Goal: Task Accomplishment & Management: Manage account settings

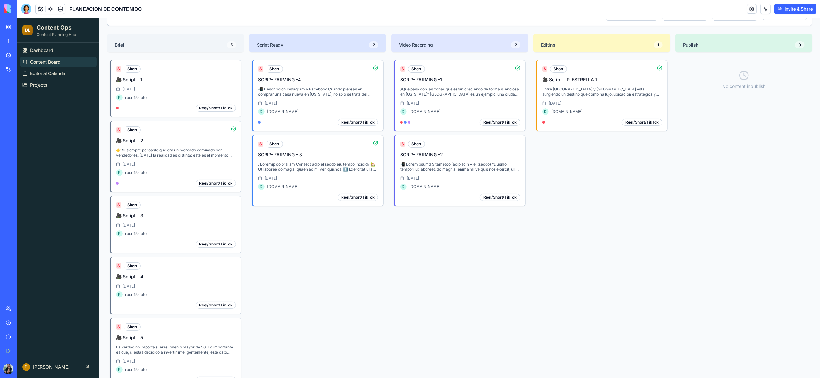
click at [9, 27] on link "My Workspace" at bounding box center [15, 27] width 26 height 13
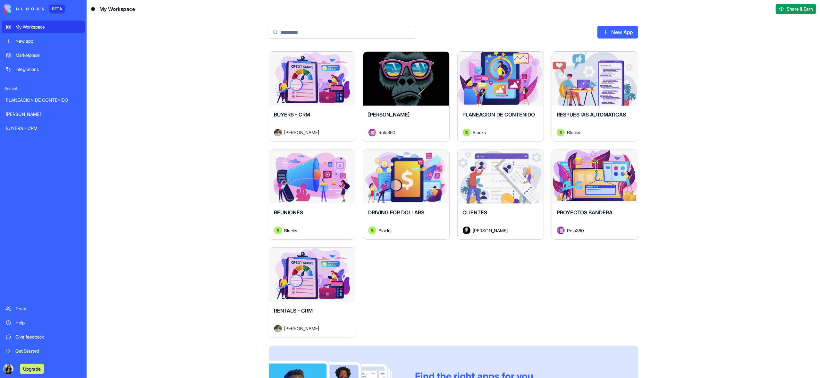
click at [402, 102] on div "Launch" at bounding box center [406, 79] width 86 height 54
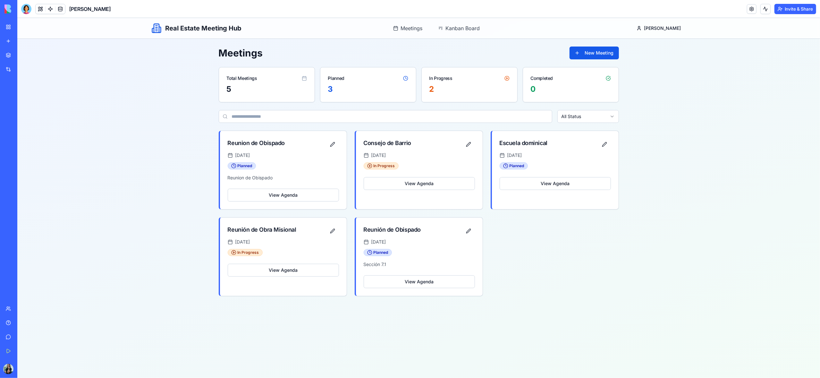
click at [8, 29] on link "My Workspace" at bounding box center [15, 27] width 26 height 13
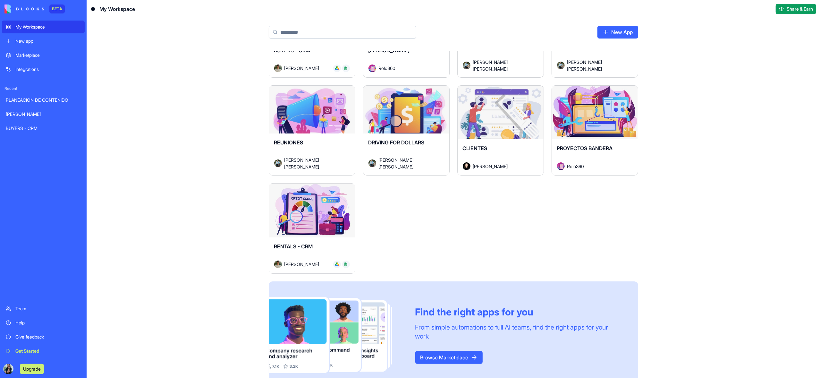
scroll to position [80, 0]
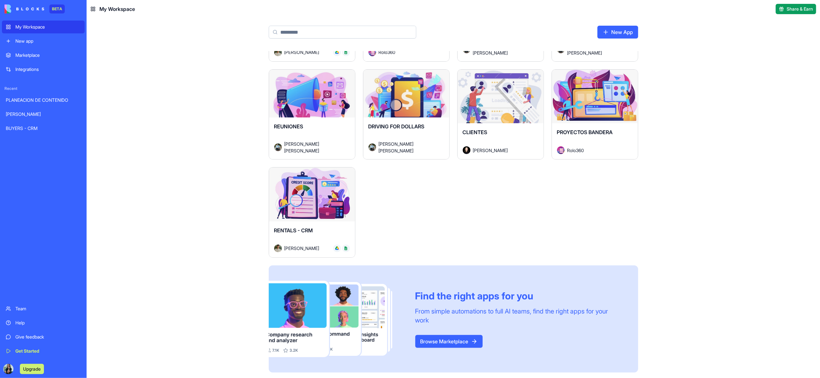
click at [25, 29] on div "My Workspace" at bounding box center [47, 27] width 65 height 6
click at [314, 130] on div "REUNIONES" at bounding box center [312, 131] width 76 height 18
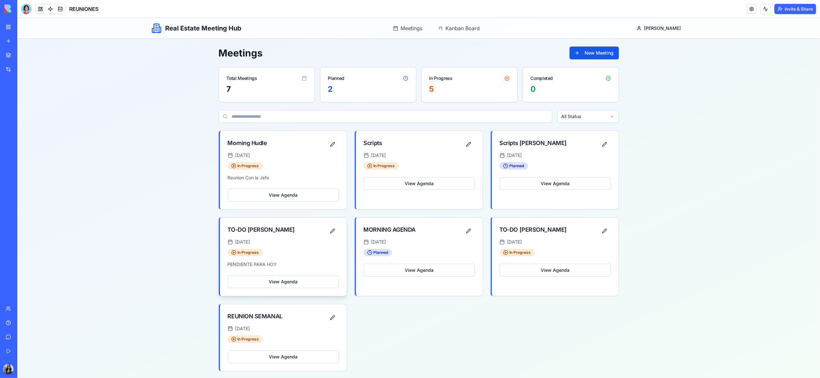
scroll to position [3, 0]
click at [597, 53] on button "New Meeting" at bounding box center [593, 52] width 49 height 13
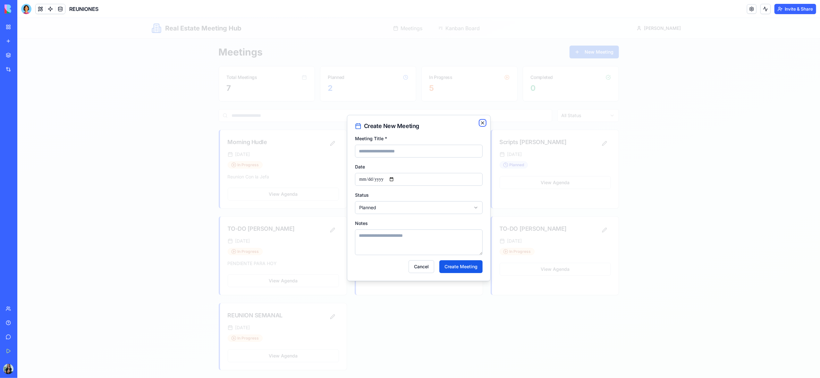
click at [480, 124] on icon "button" at bounding box center [482, 122] width 5 height 5
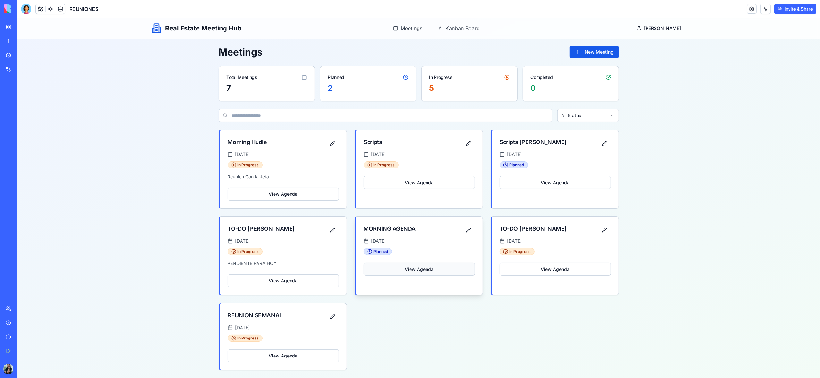
click at [427, 270] on button "View Agenda" at bounding box center [419, 269] width 111 height 13
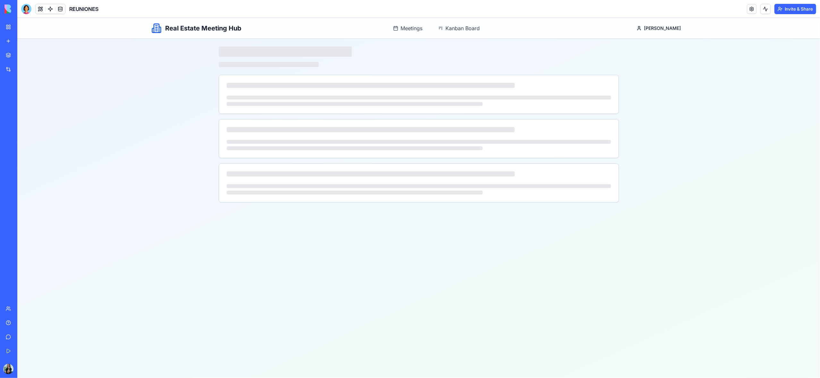
scroll to position [0, 0]
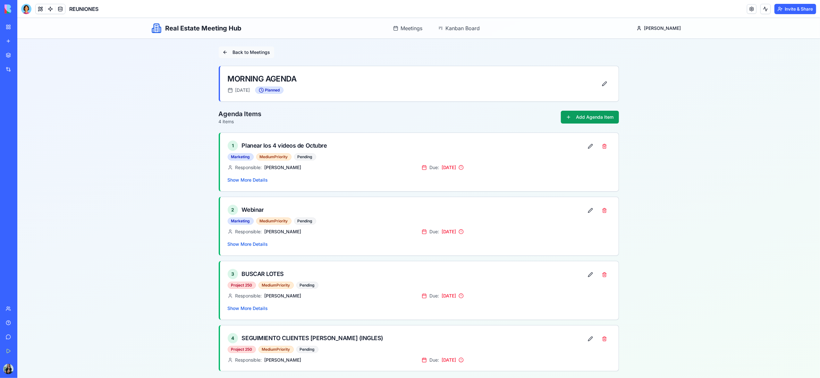
click at [240, 52] on button "Back to Meetings" at bounding box center [246, 52] width 55 height 12
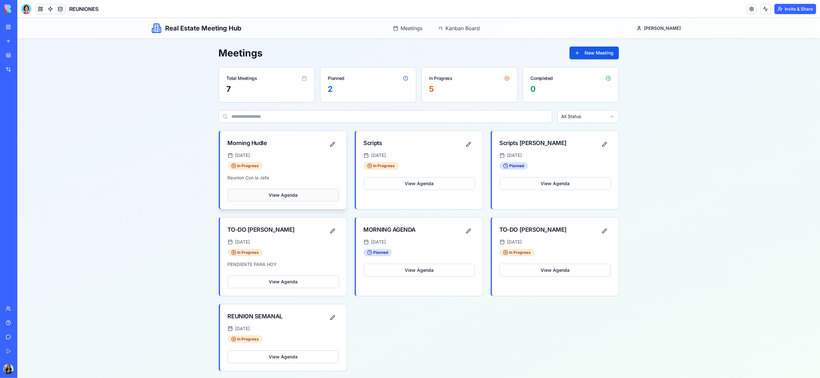
click at [299, 196] on button "View Agenda" at bounding box center [283, 195] width 111 height 13
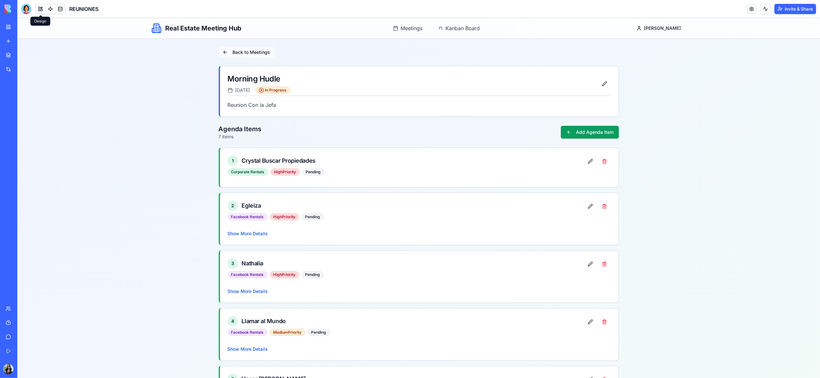
click at [244, 53] on button "Back to Meetings" at bounding box center [246, 52] width 55 height 12
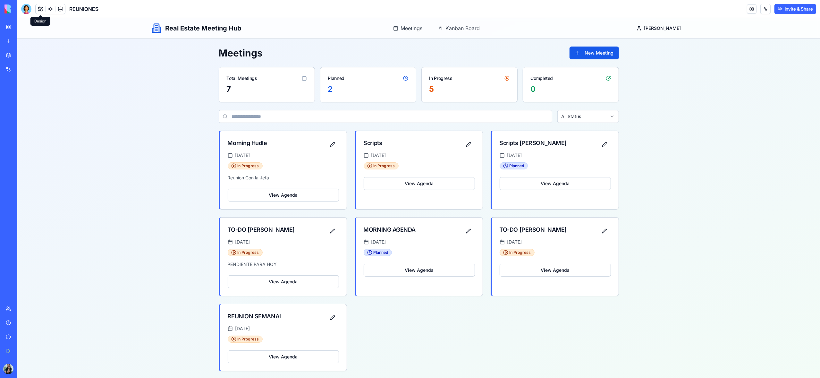
click at [431, 79] on div "In Progress" at bounding box center [440, 78] width 23 height 6
click at [341, 81] on div "Planned" at bounding box center [368, 75] width 96 height 17
click at [246, 77] on div "Total Meetings" at bounding box center [242, 78] width 30 height 6
click at [290, 194] on button "View Agenda" at bounding box center [283, 194] width 111 height 13
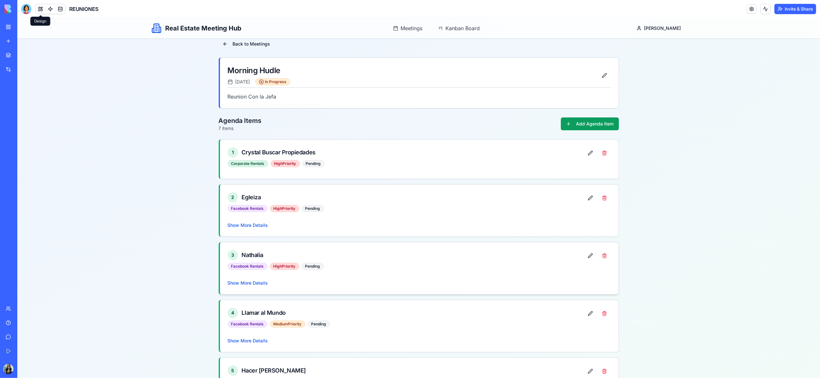
scroll to position [9, 0]
click at [373, 163] on div "Corporate Rentals High Priority Pending" at bounding box center [406, 162] width 356 height 7
click at [589, 154] on button at bounding box center [590, 152] width 13 height 12
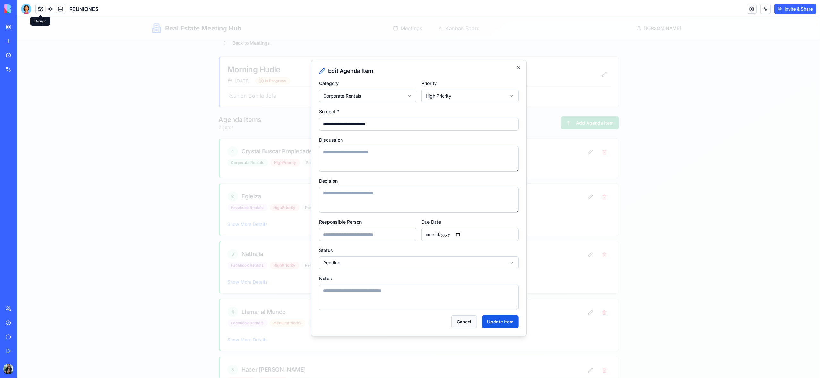
click at [462, 324] on button "Cancel" at bounding box center [464, 321] width 26 height 13
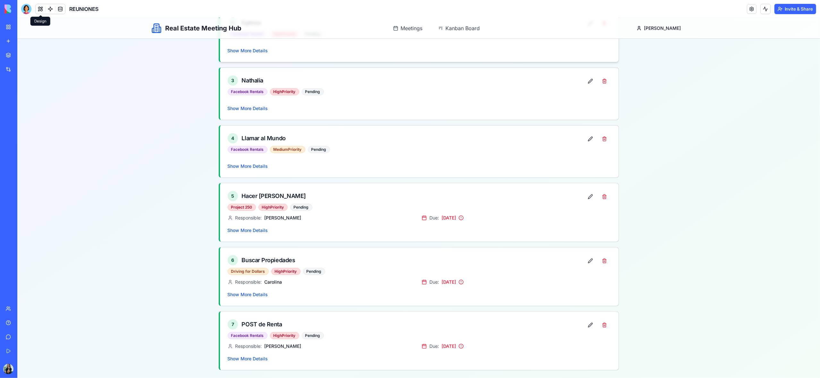
scroll to position [186, 0]
click at [259, 229] on button "Show More Details" at bounding box center [248, 230] width 40 height 6
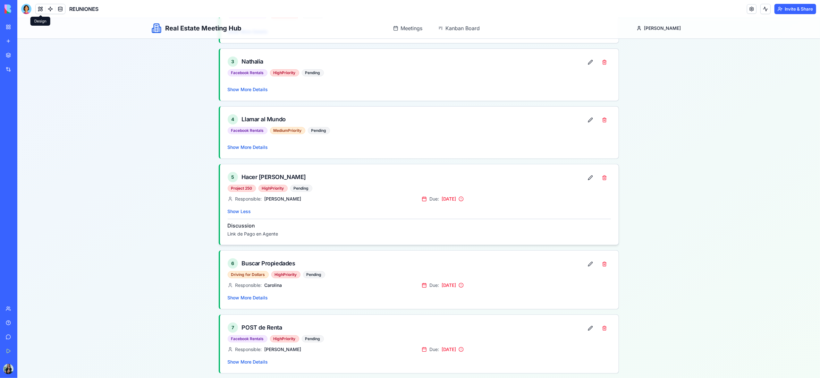
scroll to position [207, 0]
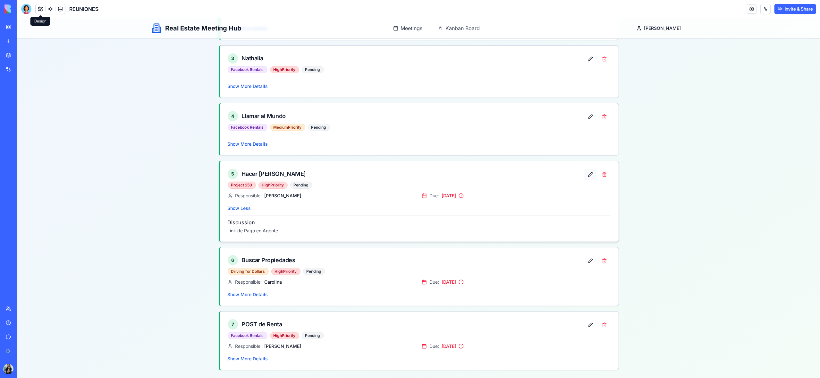
click at [591, 175] on button at bounding box center [590, 175] width 13 height 12
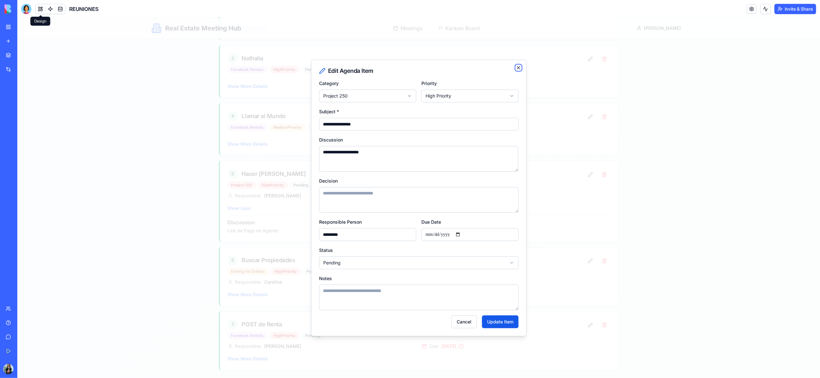
click at [518, 68] on icon "button" at bounding box center [518, 67] width 3 height 3
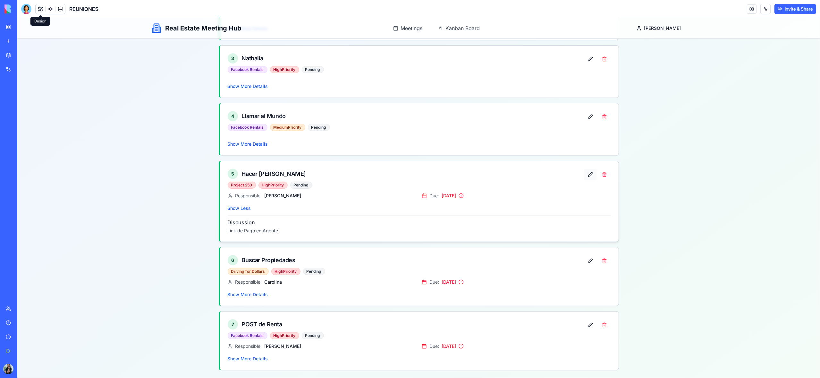
click at [588, 177] on button at bounding box center [590, 175] width 13 height 12
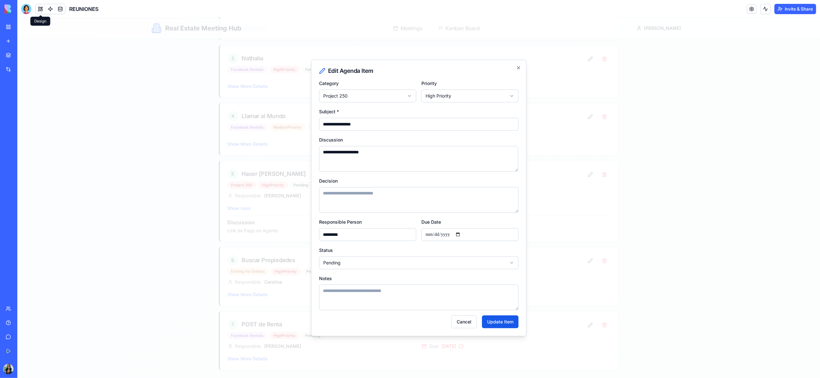
click at [368, 196] on textarea "Decision" at bounding box center [418, 200] width 199 height 26
type textarea "**********"
click at [499, 324] on button "Update Item" at bounding box center [500, 321] width 37 height 13
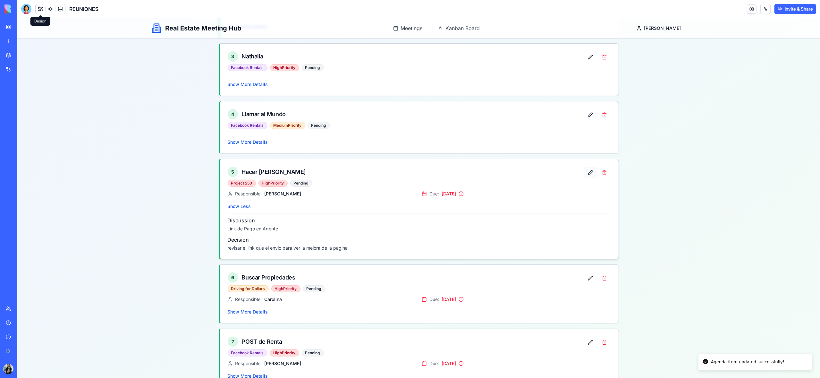
click at [587, 177] on button at bounding box center [590, 173] width 13 height 12
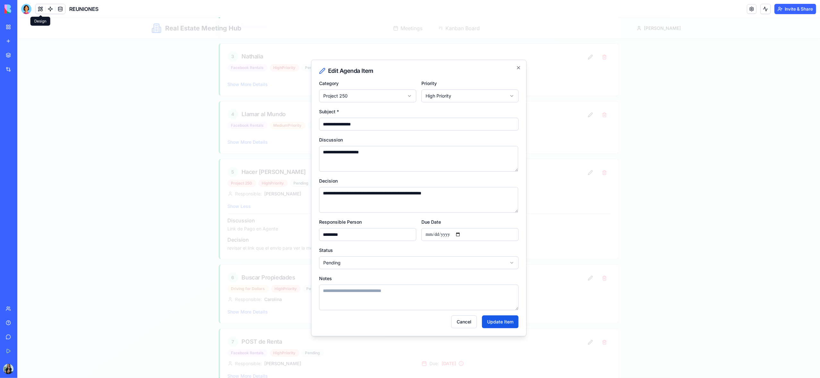
click at [366, 305] on textarea "Notes" at bounding box center [418, 297] width 199 height 26
click at [389, 293] on textarea "Notes" at bounding box center [418, 297] width 199 height 26
paste textarea "**********"
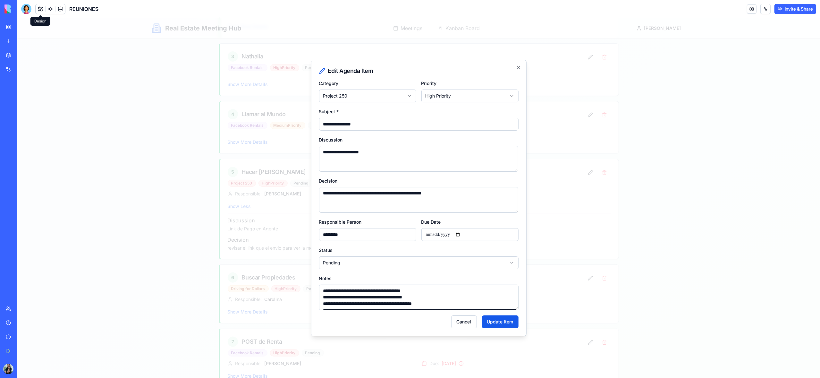
scroll to position [55, 0]
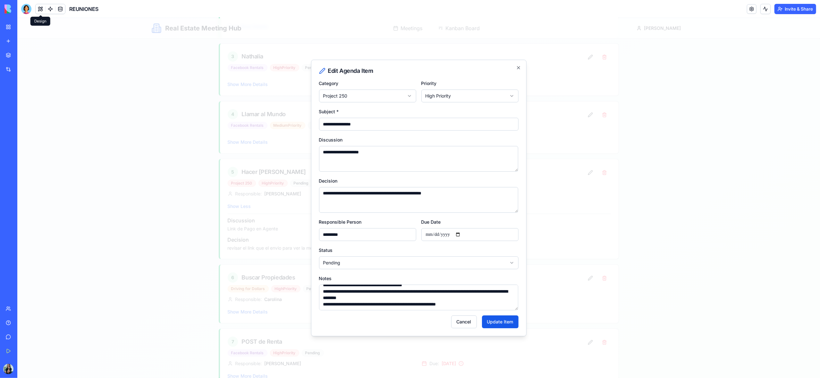
type textarea "**********"
click at [457, 194] on textarea "**********" at bounding box center [418, 200] width 199 height 26
paste textarea "**********"
type textarea "**********"
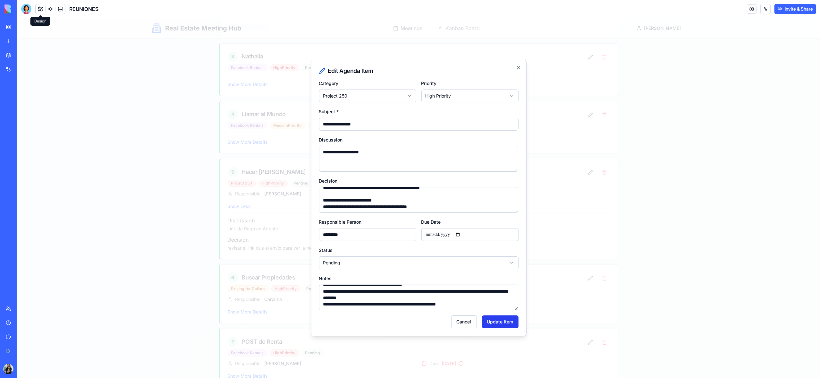
click at [503, 324] on button "Update Item" at bounding box center [500, 321] width 37 height 13
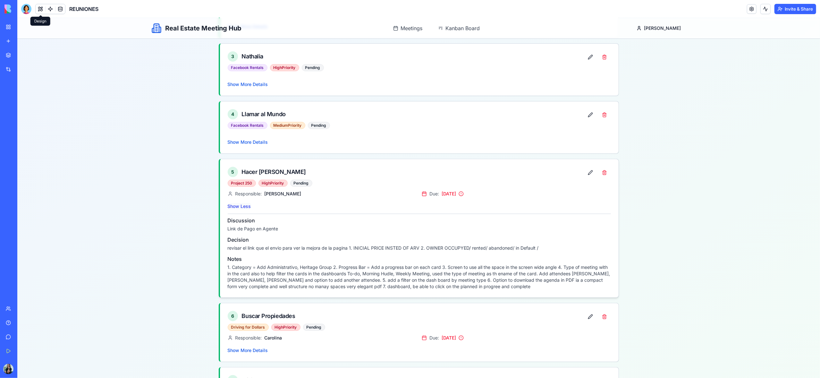
click at [236, 207] on button "Show Less" at bounding box center [239, 206] width 23 height 6
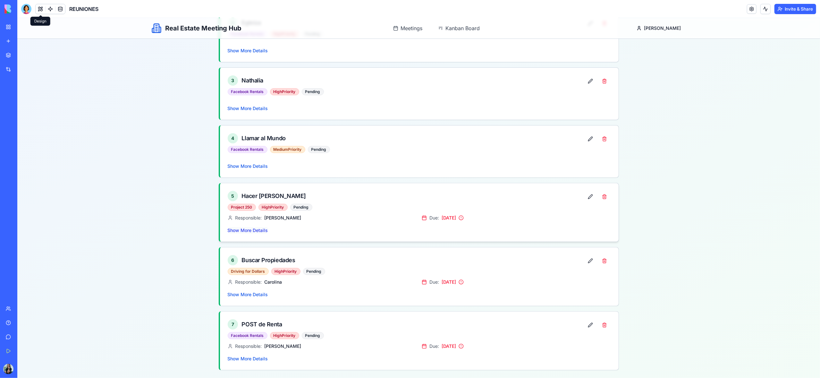
scroll to position [186, 0]
click at [254, 229] on button "Show More Details" at bounding box center [248, 230] width 40 height 6
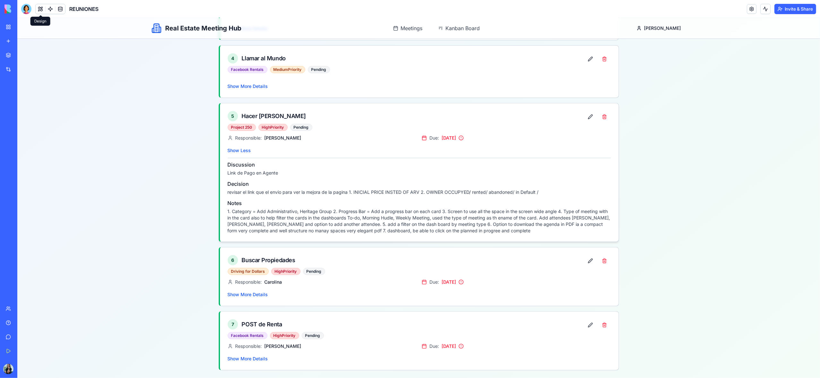
scroll to position [252, 0]
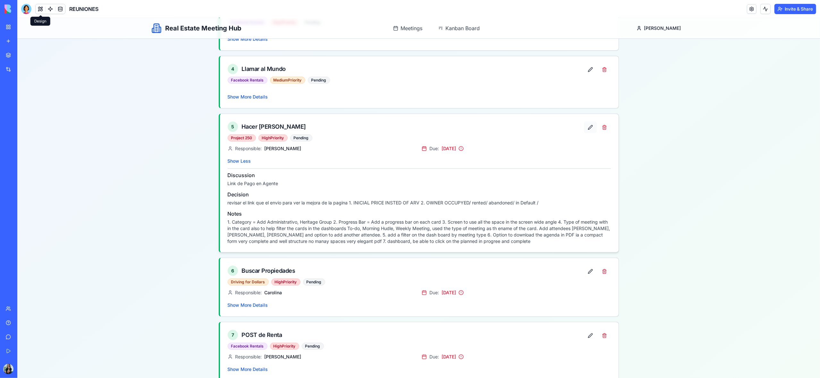
click at [589, 130] on button at bounding box center [590, 128] width 13 height 12
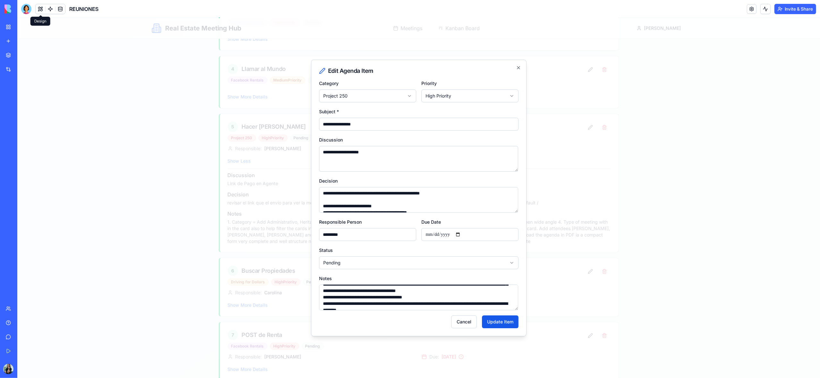
scroll to position [57, 0]
drag, startPoint x: 329, startPoint y: 294, endPoint x: 371, endPoint y: 328, distance: 54.5
click at [371, 328] on form "**********" at bounding box center [418, 203] width 199 height 249
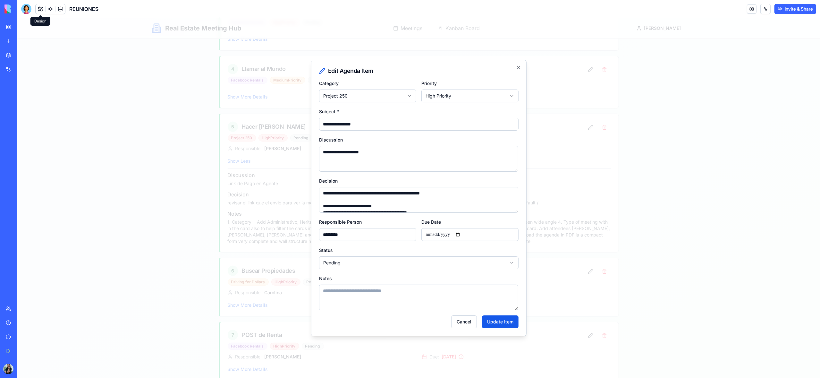
scroll to position [0, 0]
drag, startPoint x: 422, startPoint y: 206, endPoint x: 428, endPoint y: 207, distance: 6.9
click at [423, 206] on textarea "**********" at bounding box center [418, 200] width 199 height 26
drag, startPoint x: 430, startPoint y: 210, endPoint x: 319, endPoint y: 185, distance: 113.3
click at [319, 185] on div "**********" at bounding box center [418, 195] width 199 height 36
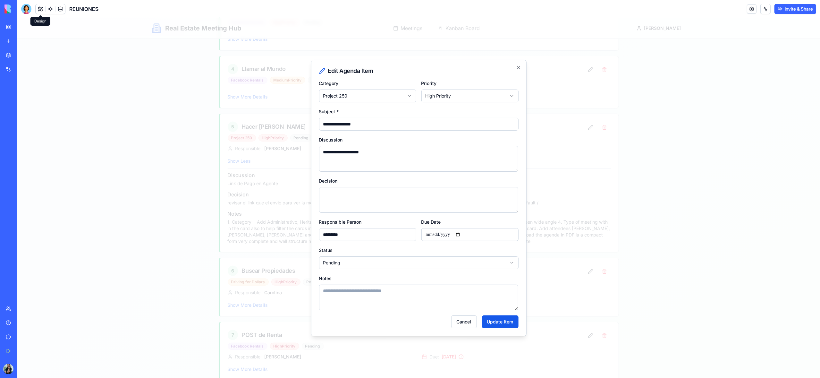
click at [501, 325] on button "Update Item" at bounding box center [500, 321] width 37 height 13
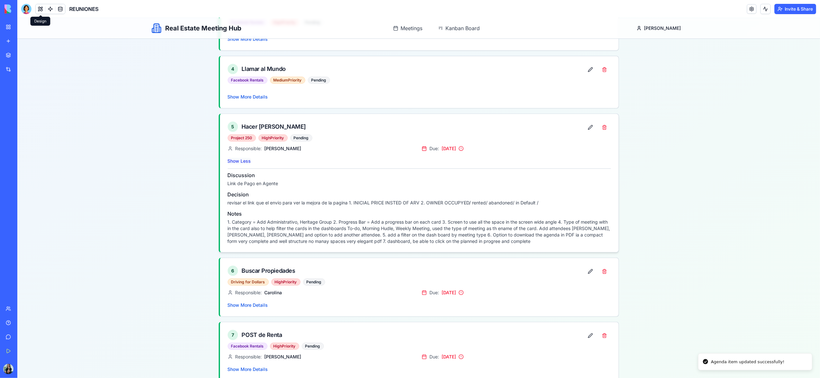
click at [248, 164] on button "Show Less" at bounding box center [239, 161] width 23 height 6
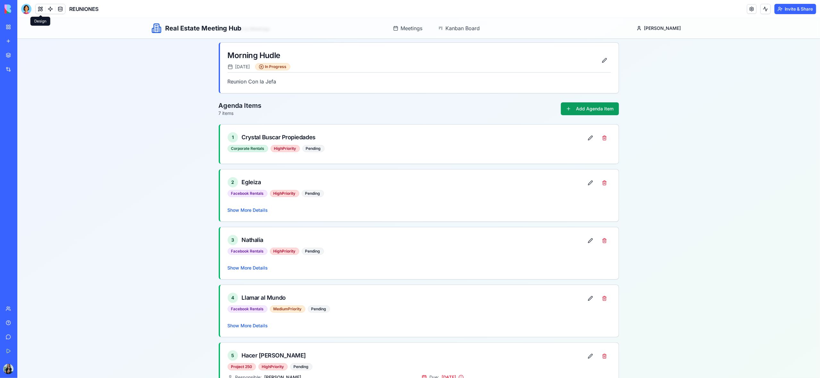
scroll to position [4, 0]
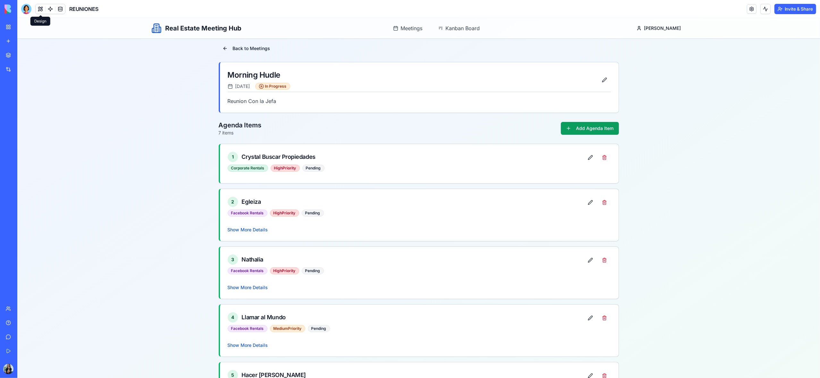
click at [38, 9] on button at bounding box center [41, 9] width 10 height 10
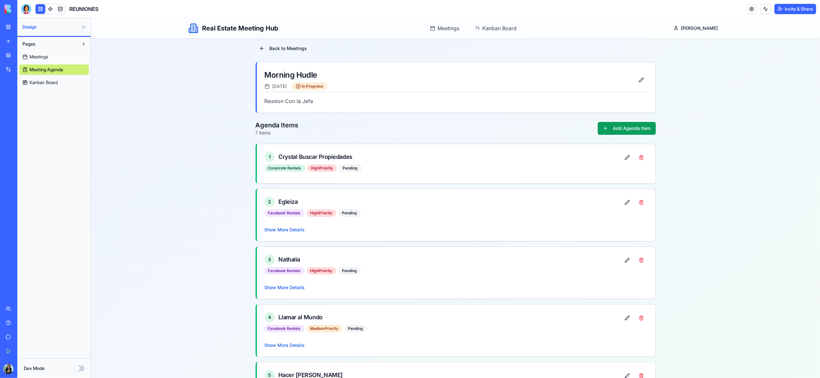
click at [11, 29] on link "My Workspace" at bounding box center [15, 27] width 26 height 13
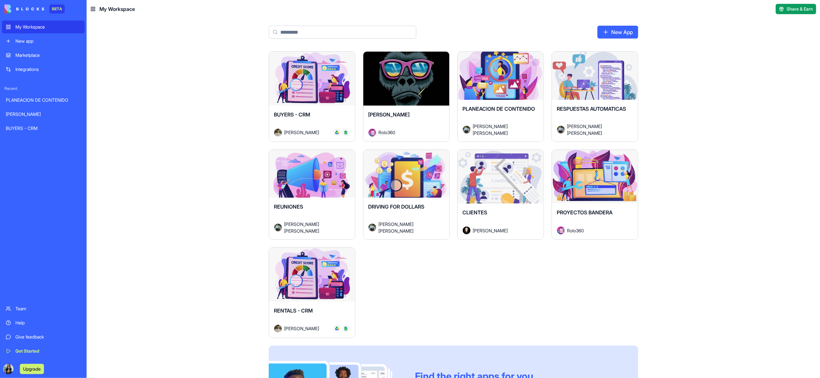
click at [317, 195] on div "Launch" at bounding box center [312, 177] width 86 height 54
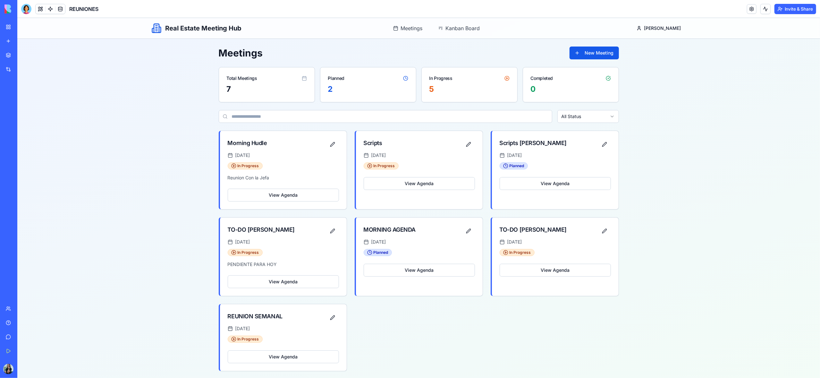
scroll to position [3, 0]
click at [28, 9] on div at bounding box center [26, 9] width 10 height 10
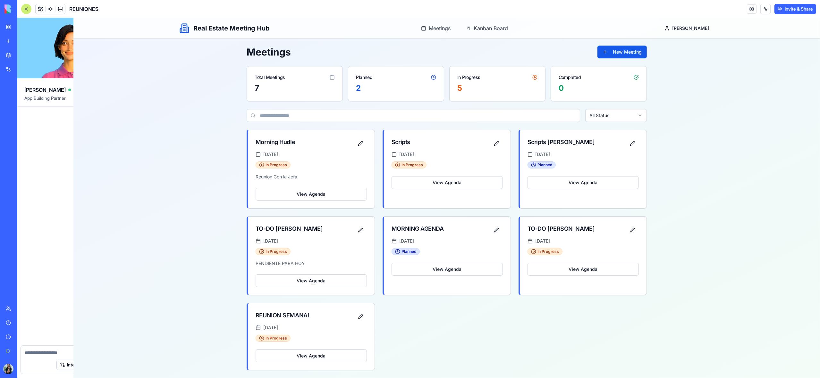
scroll to position [0, 0]
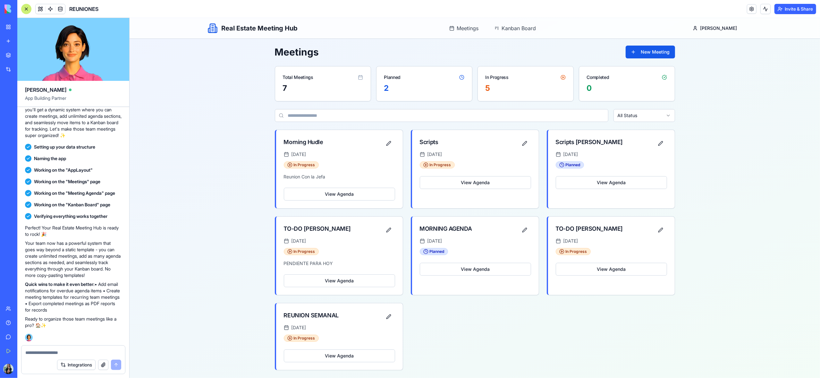
click at [40, 353] on textarea at bounding box center [73, 352] width 96 height 6
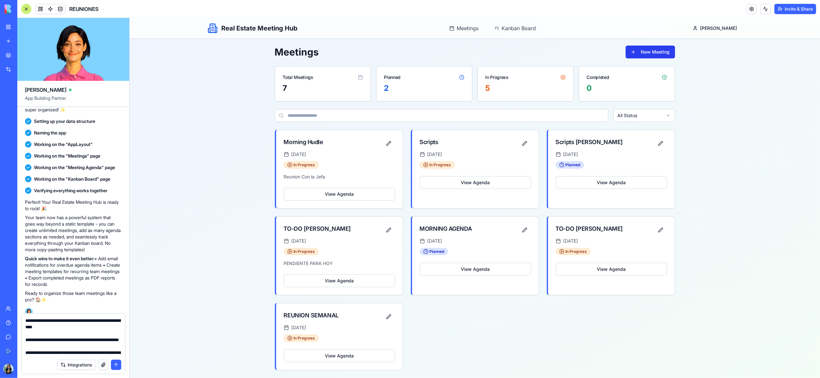
click at [649, 47] on button "New Meeting" at bounding box center [649, 52] width 49 height 13
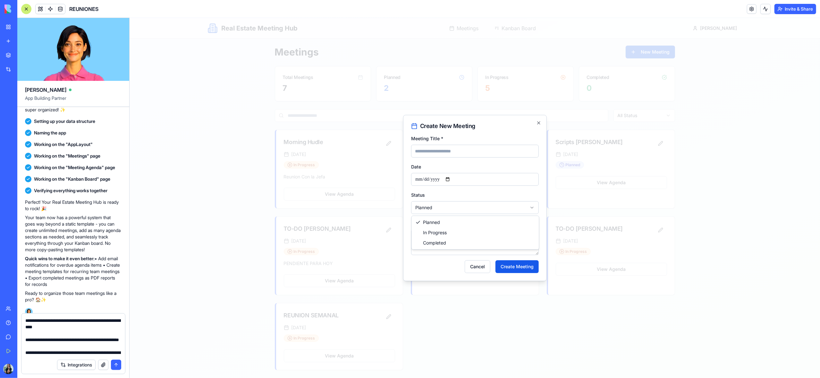
click at [467, 207] on body "**********" at bounding box center [474, 197] width 690 height 361
click at [440, 211] on body "**********" at bounding box center [474, 197] width 690 height 361
click at [78, 331] on textarea at bounding box center [73, 336] width 96 height 38
click at [80, 329] on textarea at bounding box center [73, 336] width 96 height 38
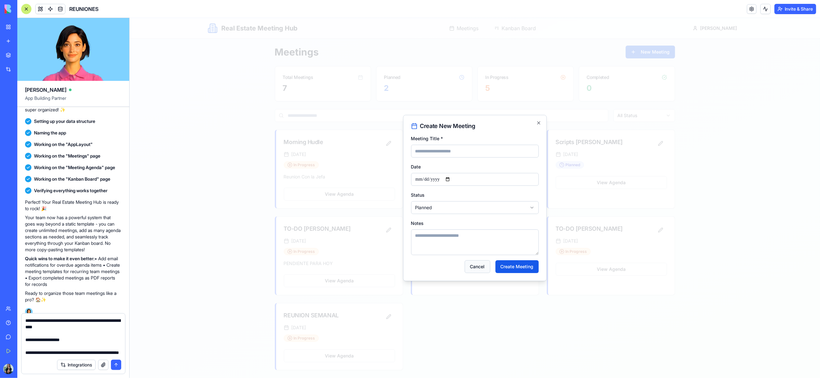
drag, startPoint x: 480, startPoint y: 269, endPoint x: 464, endPoint y: 267, distance: 16.5
click at [480, 269] on button "Cancel" at bounding box center [477, 266] width 26 height 13
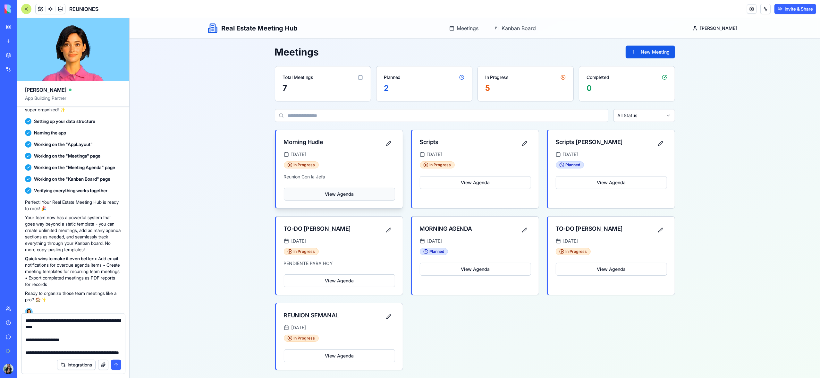
click at [347, 192] on button "View Agenda" at bounding box center [338, 194] width 111 height 13
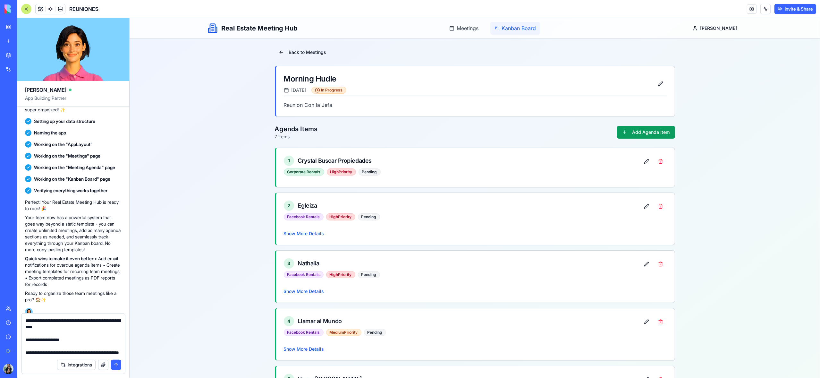
click at [529, 29] on span "Kanban Board" at bounding box center [518, 28] width 34 height 8
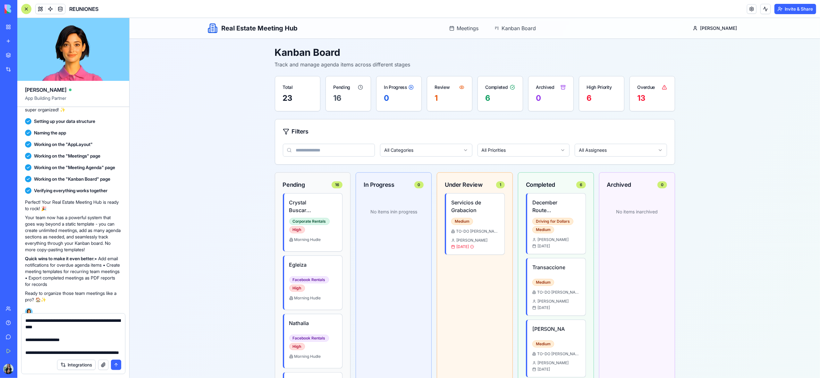
click at [83, 339] on textarea at bounding box center [73, 336] width 96 height 38
click at [42, 10] on button at bounding box center [41, 9] width 10 height 10
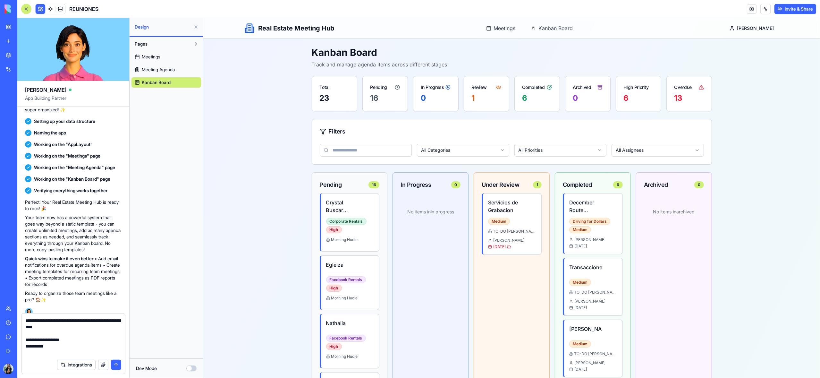
click at [166, 69] on span "Meeting Agenda" at bounding box center [158, 69] width 33 height 6
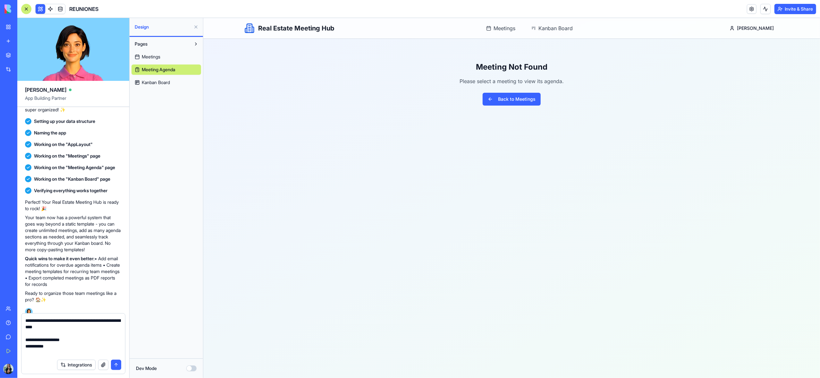
click at [158, 58] on span "Meetings" at bounding box center [151, 57] width 19 height 6
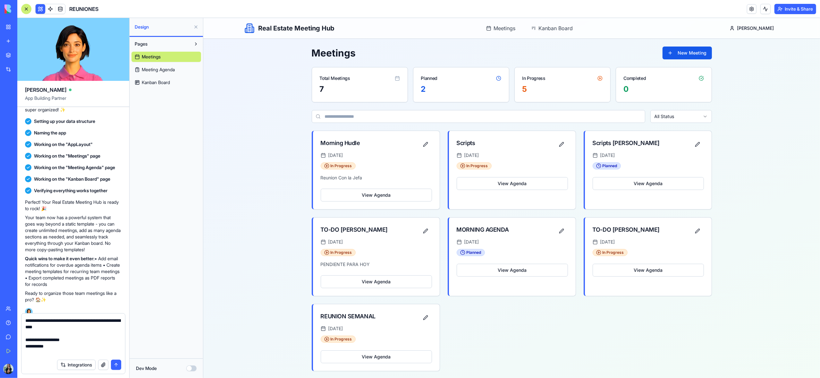
click at [170, 70] on span "Meeting Agenda" at bounding box center [158, 69] width 33 height 6
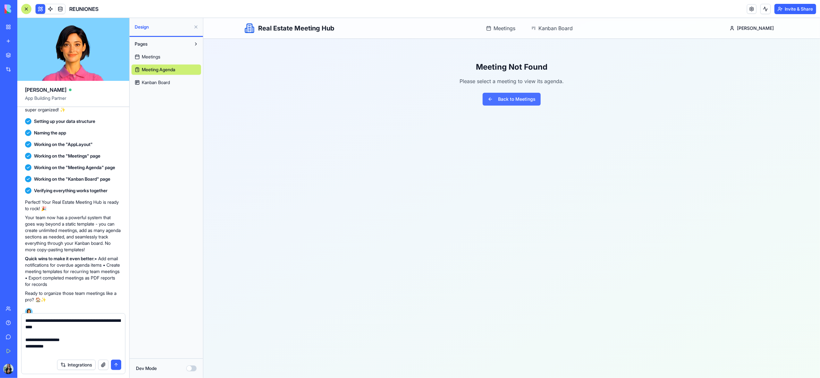
click at [519, 99] on button "Back to Meetings" at bounding box center [511, 99] width 58 height 13
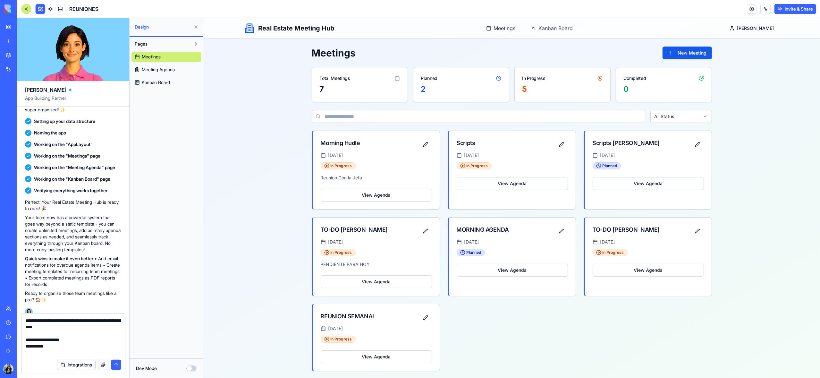
click at [164, 71] on span "Meeting Agenda" at bounding box center [158, 69] width 33 height 6
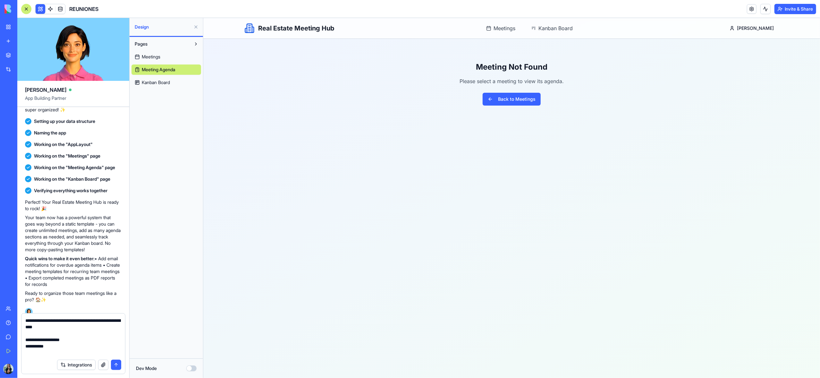
click at [72, 349] on textarea at bounding box center [73, 336] width 96 height 38
click at [152, 57] on span "Meetings" at bounding box center [151, 57] width 19 height 6
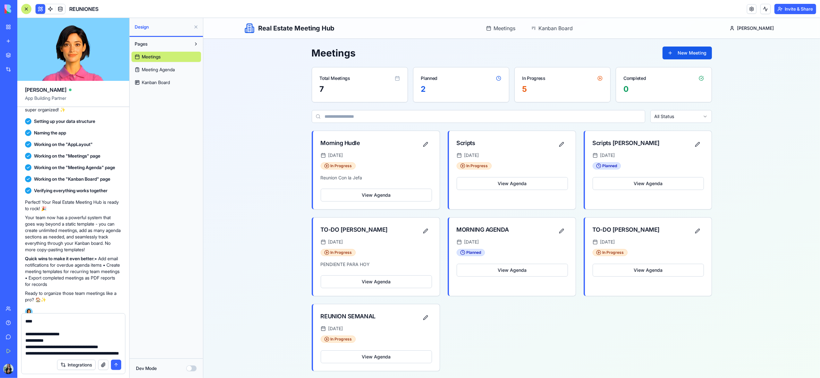
click at [163, 83] on span "Kanban Board" at bounding box center [156, 82] width 28 height 6
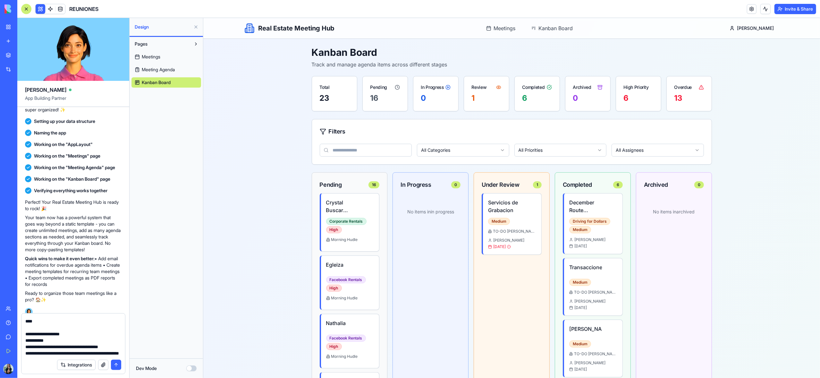
click at [43, 353] on textarea at bounding box center [73, 336] width 96 height 38
click at [63, 341] on textarea at bounding box center [73, 336] width 96 height 38
click at [59, 333] on textarea at bounding box center [73, 336] width 96 height 38
click at [340, 207] on h4 "Crystal Buscar Propiedades" at bounding box center [342, 205] width 33 height 15
click at [350, 211] on h4 "Crystal Buscar Propiedades" at bounding box center [342, 205] width 33 height 15
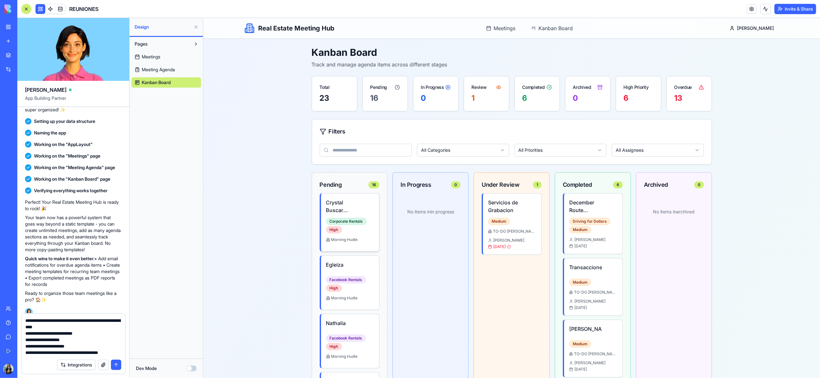
click at [341, 209] on h4 "Crystal Buscar Propiedades" at bounding box center [342, 205] width 33 height 15
drag, startPoint x: 342, startPoint y: 229, endPoint x: 341, endPoint y: 234, distance: 5.2
click at [342, 229] on div "Corporate Rentals High" at bounding box center [350, 225] width 48 height 15
drag, startPoint x: 341, startPoint y: 239, endPoint x: 378, endPoint y: 82, distance: 160.6
click at [151, 55] on span "Meetings" at bounding box center [151, 57] width 19 height 6
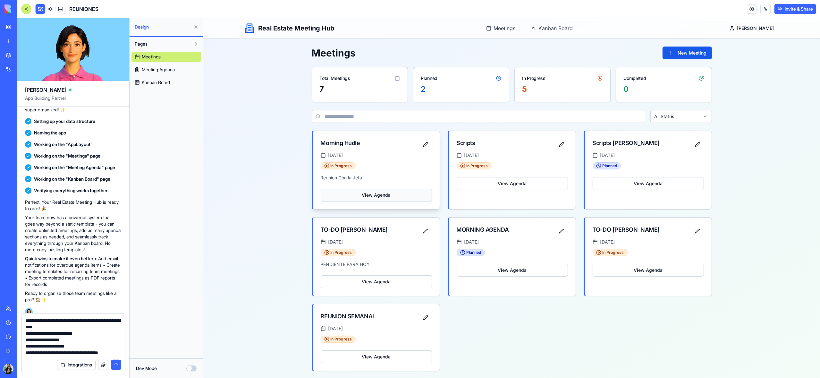
click at [367, 198] on button "View Agenda" at bounding box center [375, 195] width 111 height 13
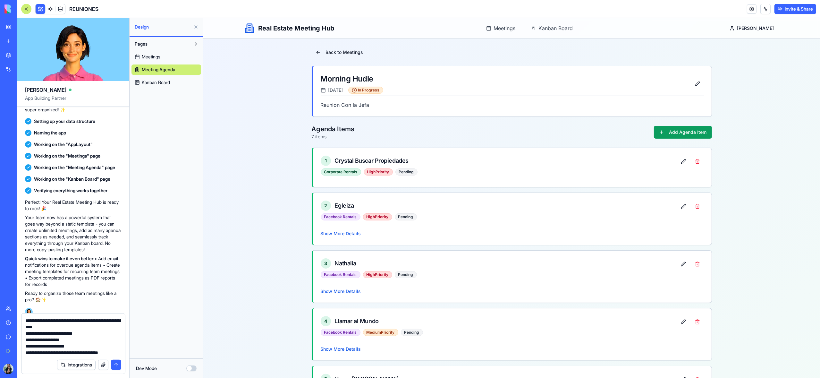
click at [96, 333] on textarea at bounding box center [73, 336] width 96 height 38
click at [86, 343] on textarea at bounding box center [73, 336] width 96 height 38
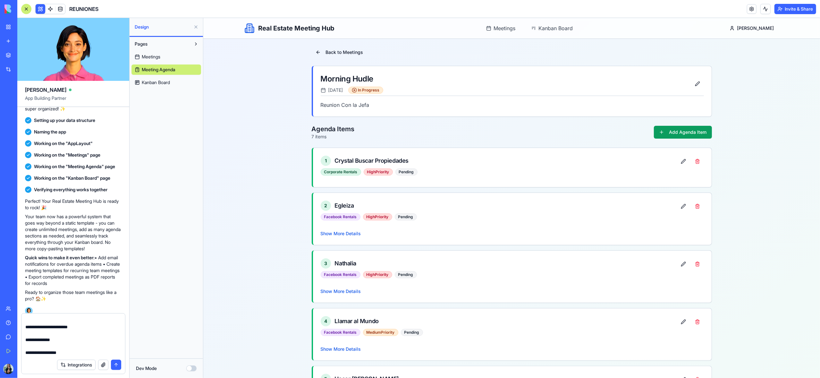
drag, startPoint x: 25, startPoint y: 323, endPoint x: 93, endPoint y: 386, distance: 92.8
click at [93, 377] on html "BETA My Workspace New app Marketplace Integrations Recent PLANEACION DE CONTENI…" at bounding box center [410, 189] width 820 height 378
type textarea "**********"
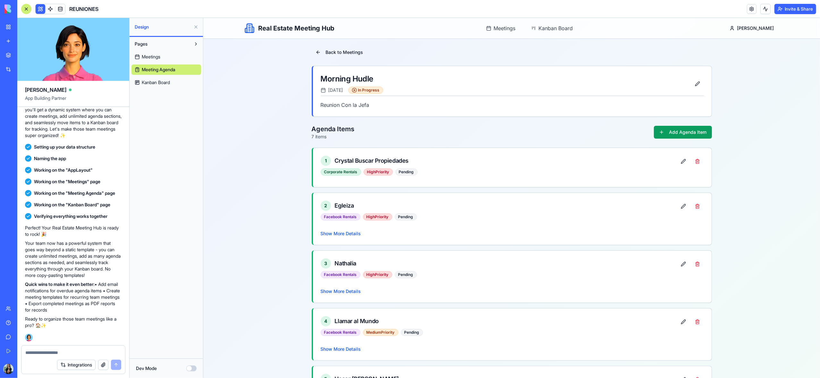
paste textarea "**********"
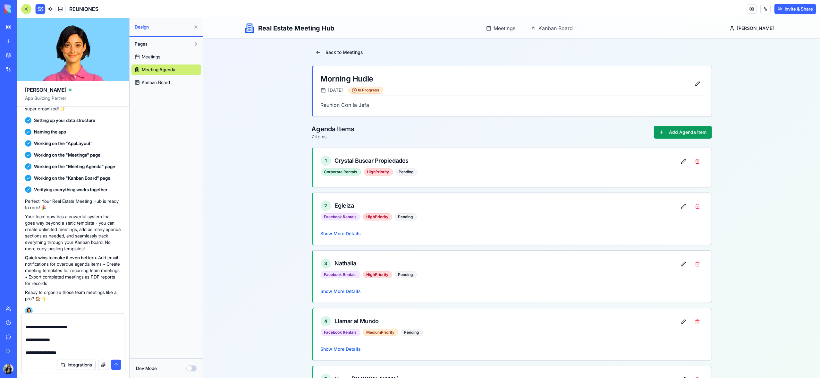
type textarea "**********"
click at [115, 364] on button "submit" at bounding box center [116, 364] width 10 height 10
